Goal: Transaction & Acquisition: Purchase product/service

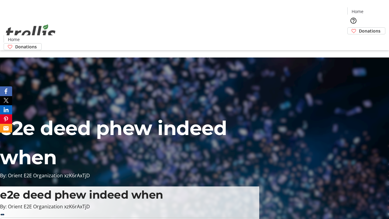
click at [359, 28] on span "Donations" at bounding box center [370, 31] width 22 height 6
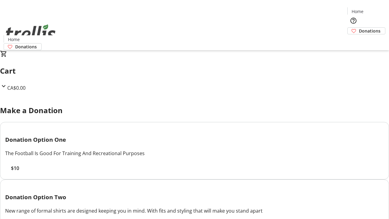
click at [19, 172] on span "$10" at bounding box center [15, 167] width 8 height 7
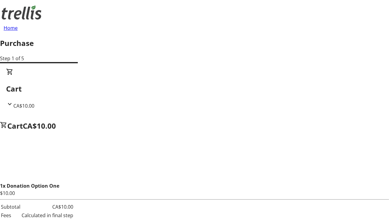
select select "CA"
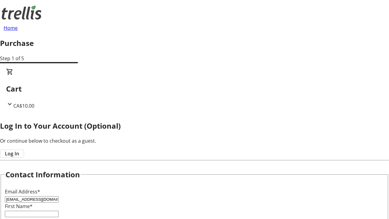
type input "[EMAIL_ADDRESS][DOMAIN_NAME]"
type input "Liliane"
type input "[PERSON_NAME]"
type input "[STREET_ADDRESS][PERSON_NAME]"
type input "Kelowna"
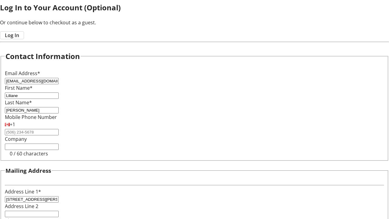
select select "BC"
type input "Kelowna"
type input "V1Y 0C2"
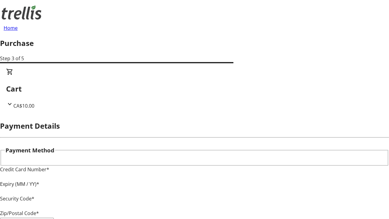
type input "V1Y 0C2"
